Goal: Navigation & Orientation: Find specific page/section

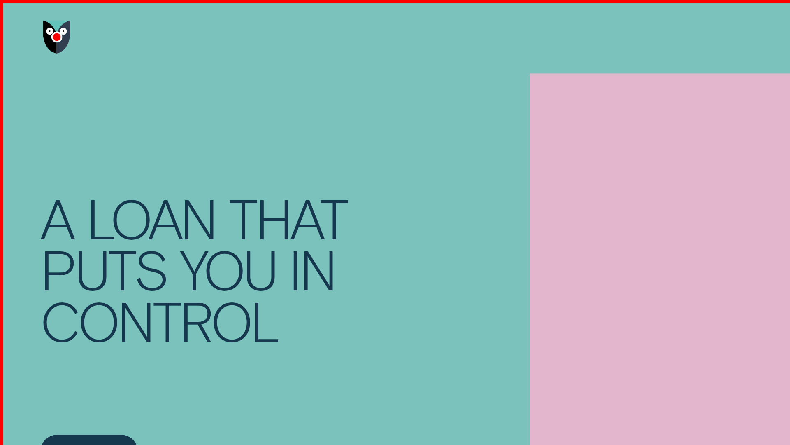
click at [42, 28] on img "Go to home page" at bounding box center [42, 27] width 21 height 25
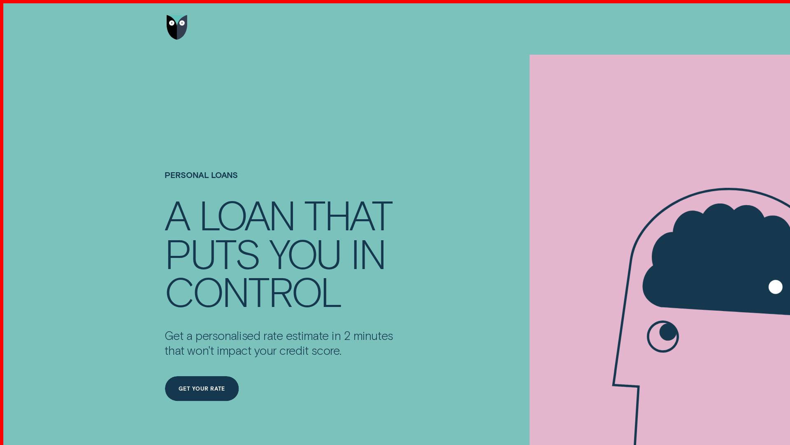
click at [396, 21] on div at bounding box center [395, 20] width 545 height 41
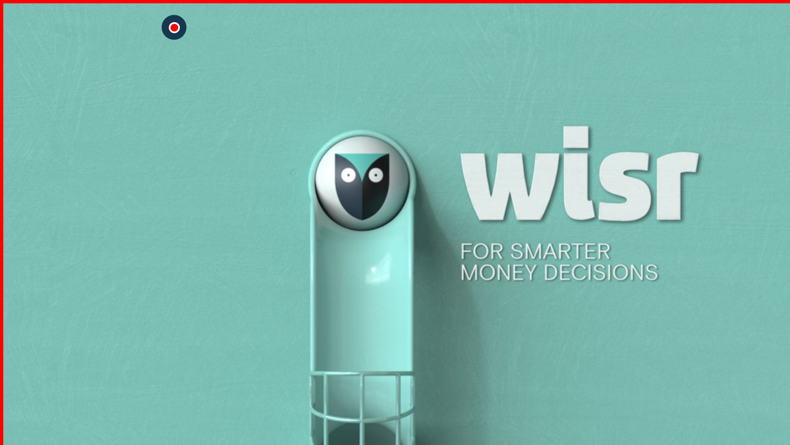
click at [130, 21] on div "Close Menu" at bounding box center [130, 20] width 26 height 26
click at [149, 21] on div at bounding box center [148, 20] width 51 height 41
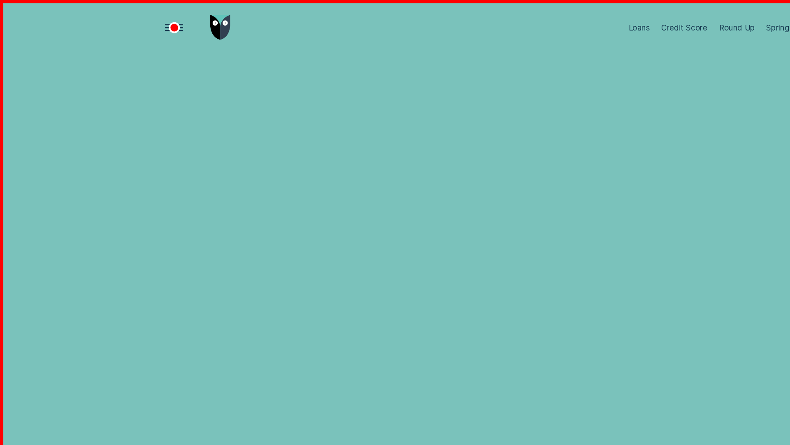
click at [130, 21] on div "Open Menu" at bounding box center [130, 20] width 26 height 26
click at [149, 21] on div at bounding box center [148, 20] width 51 height 41
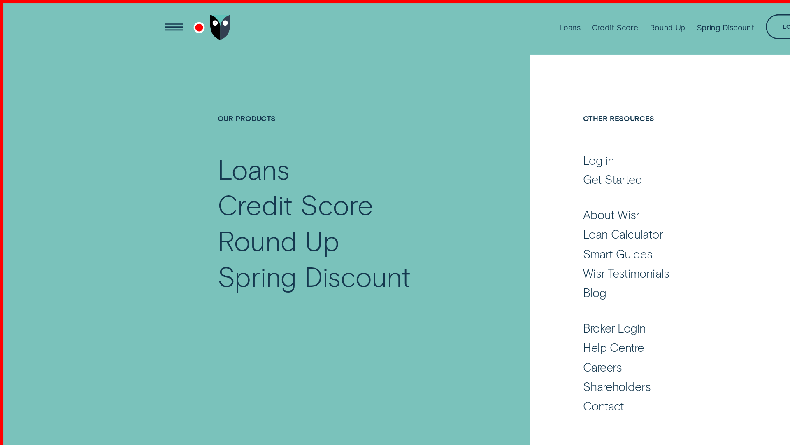
click at [149, 21] on div at bounding box center [148, 20] width 51 height 41
